Goal: Check status

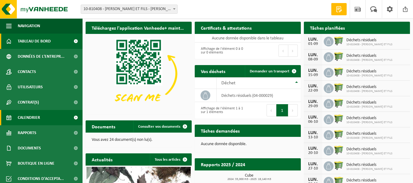
click at [28, 117] on span "Calendrier" at bounding box center [29, 117] width 22 height 15
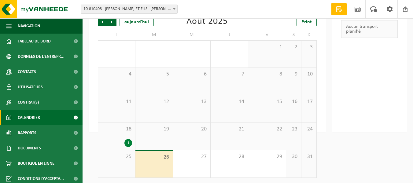
scroll to position [48, 0]
click at [158, 164] on div "26" at bounding box center [153, 163] width 37 height 27
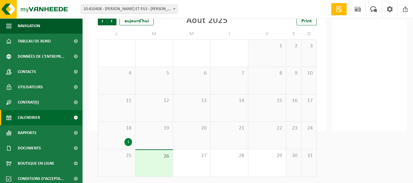
click at [158, 164] on div "26" at bounding box center [153, 163] width 37 height 27
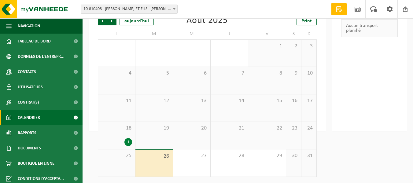
click at [127, 163] on div "25" at bounding box center [116, 162] width 37 height 27
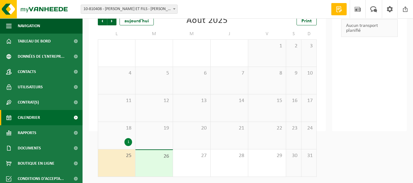
click at [160, 165] on div "26" at bounding box center [153, 163] width 37 height 27
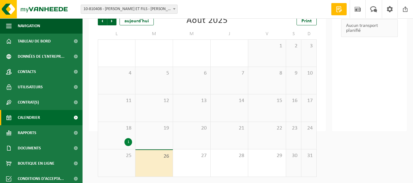
click at [160, 161] on div "26" at bounding box center [153, 163] width 37 height 27
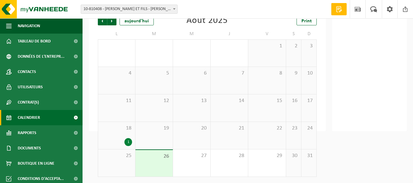
click at [125, 154] on span "25" at bounding box center [116, 155] width 31 height 7
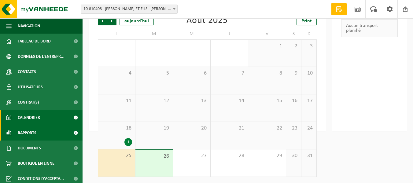
click at [29, 134] on span "Rapports" at bounding box center [27, 132] width 19 height 15
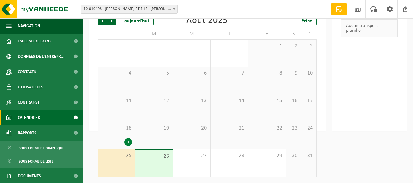
scroll to position [0, 0]
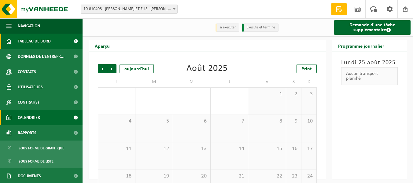
click at [26, 42] on span "Tableau de bord" at bounding box center [34, 41] width 33 height 15
